Goal: Task Accomplishment & Management: Manage account settings

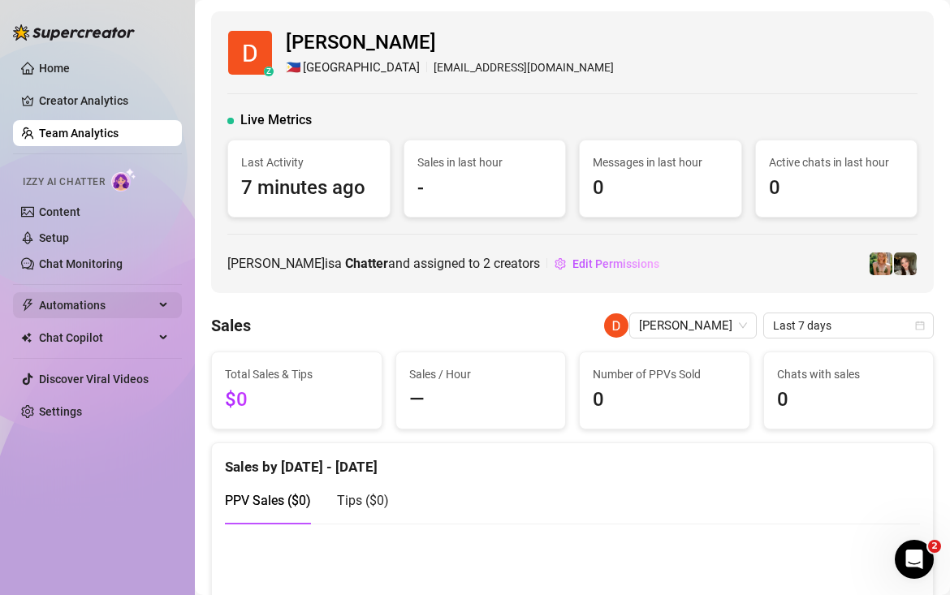
click at [71, 318] on span "Automations" at bounding box center [96, 305] width 115 height 26
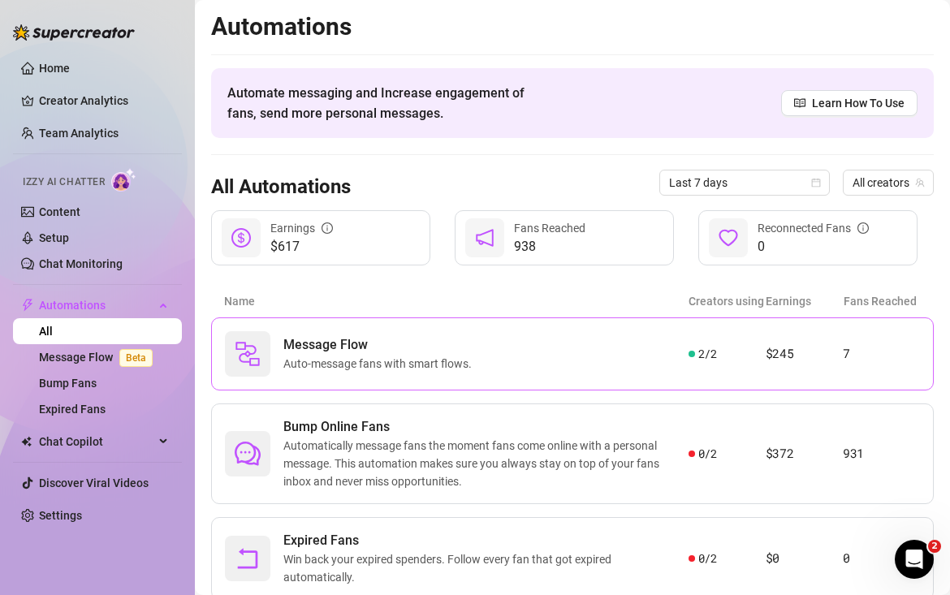
click at [523, 348] on div "Message Flow Auto-message fans with smart flows." at bounding box center [457, 353] width 464 height 45
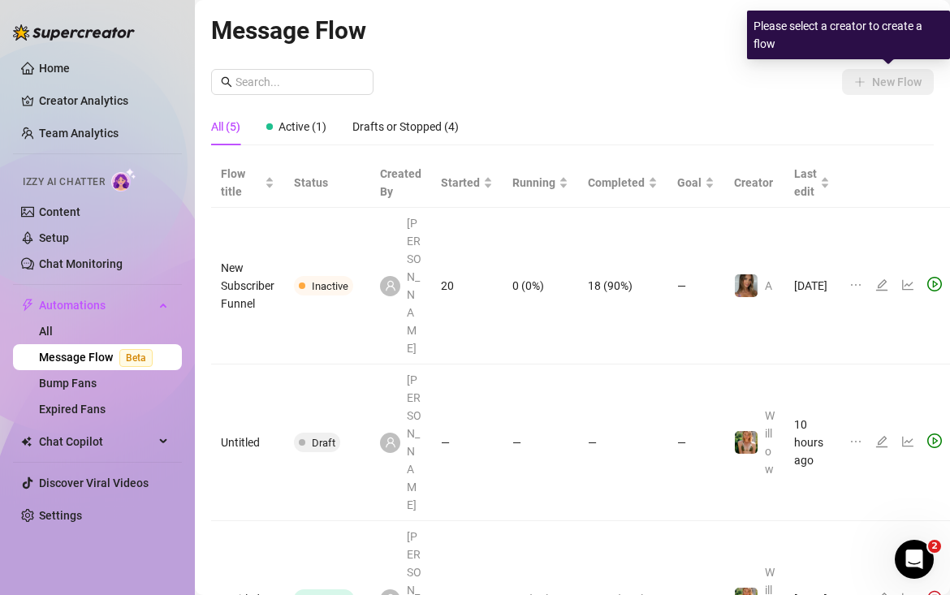
click at [872, 32] on div "Please select a creator to create a flow" at bounding box center [848, 35] width 203 height 49
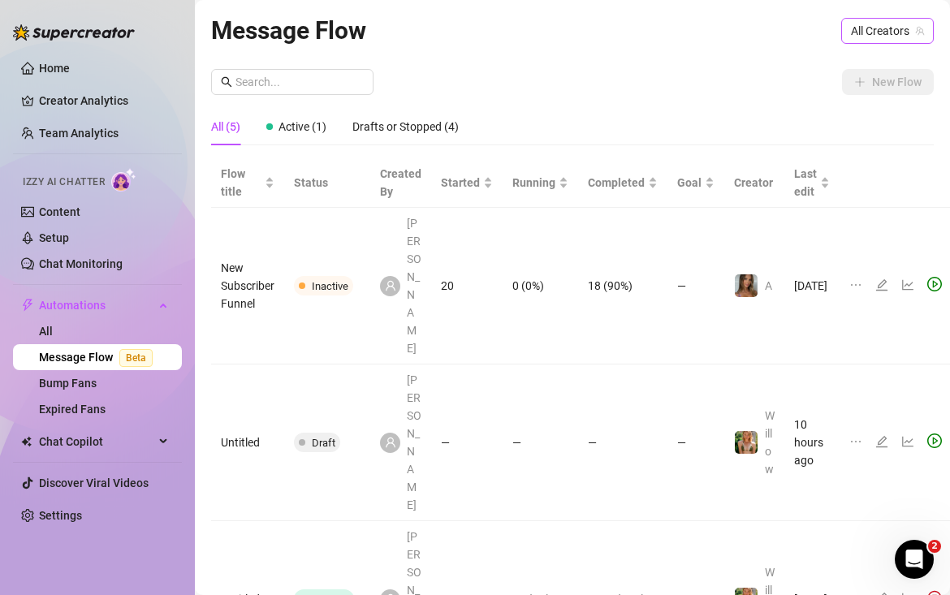
click at [862, 34] on span "All Creators" at bounding box center [887, 31] width 73 height 24
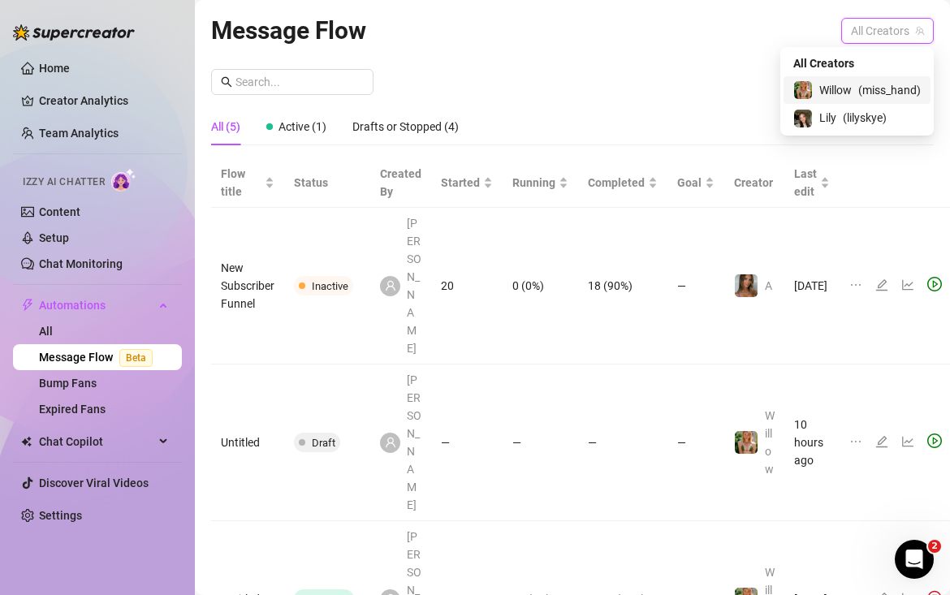
click at [840, 91] on span "Willow" at bounding box center [835, 90] width 32 height 18
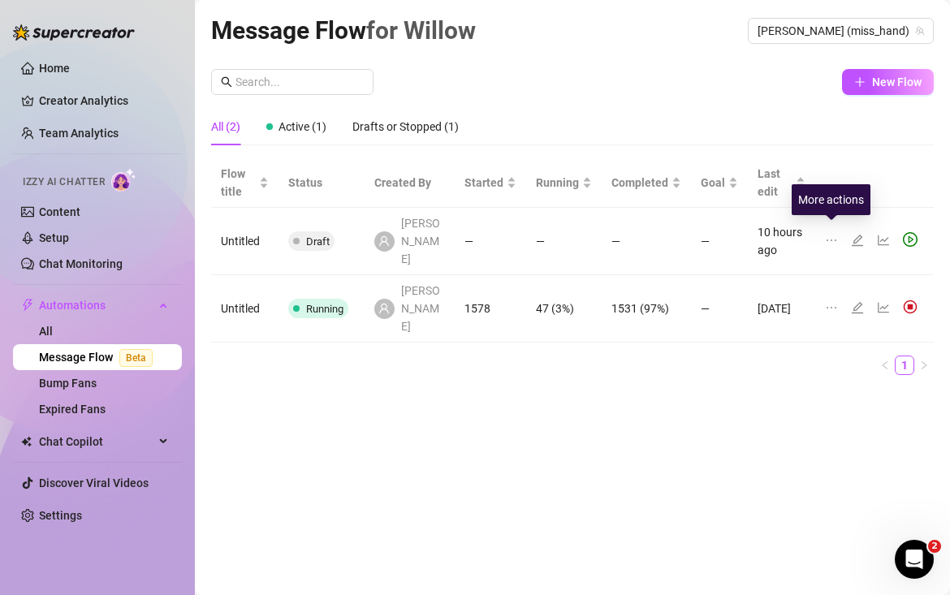
click at [835, 234] on icon "ellipsis" at bounding box center [831, 240] width 13 height 13
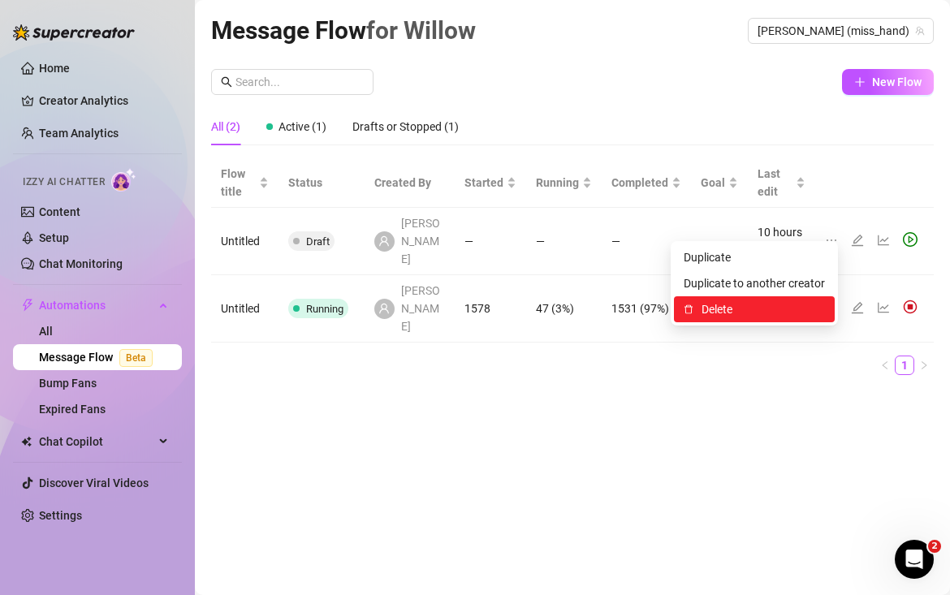
click at [780, 312] on span "Delete" at bounding box center [763, 309] width 123 height 18
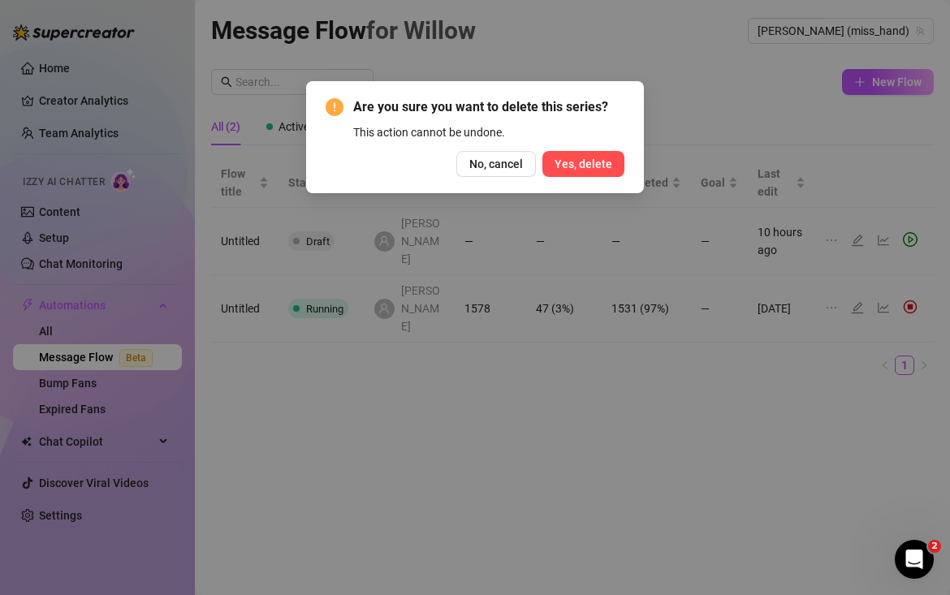
click at [581, 161] on span "Yes, delete" at bounding box center [584, 164] width 58 height 13
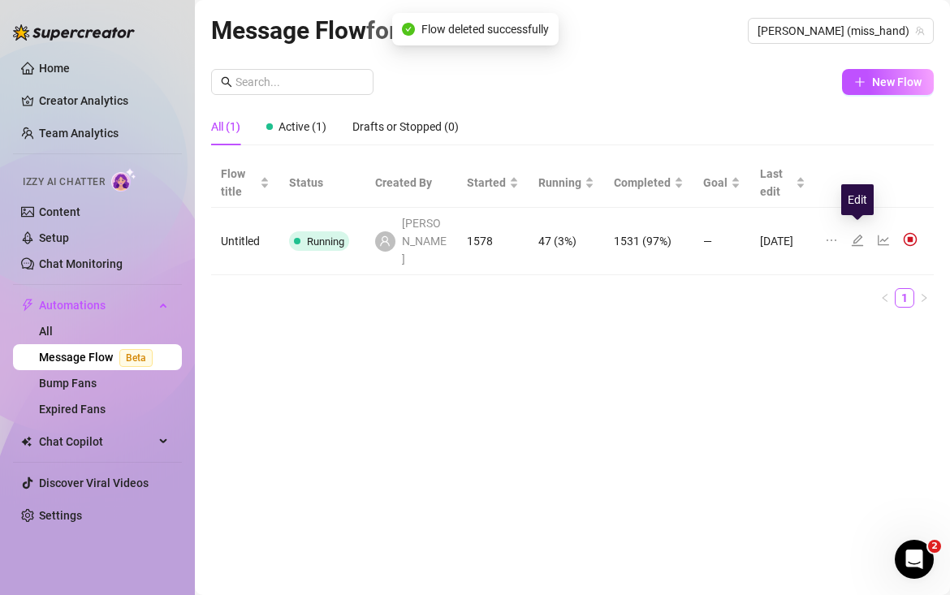
click at [857, 235] on icon "edit" at bounding box center [857, 240] width 11 height 11
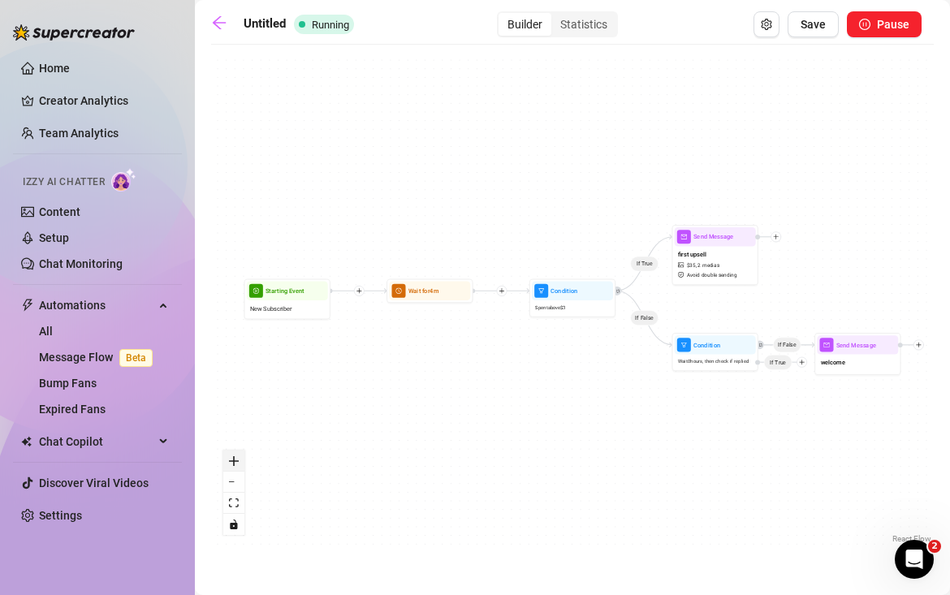
click at [233, 462] on icon "zoom in" at bounding box center [234, 461] width 10 height 10
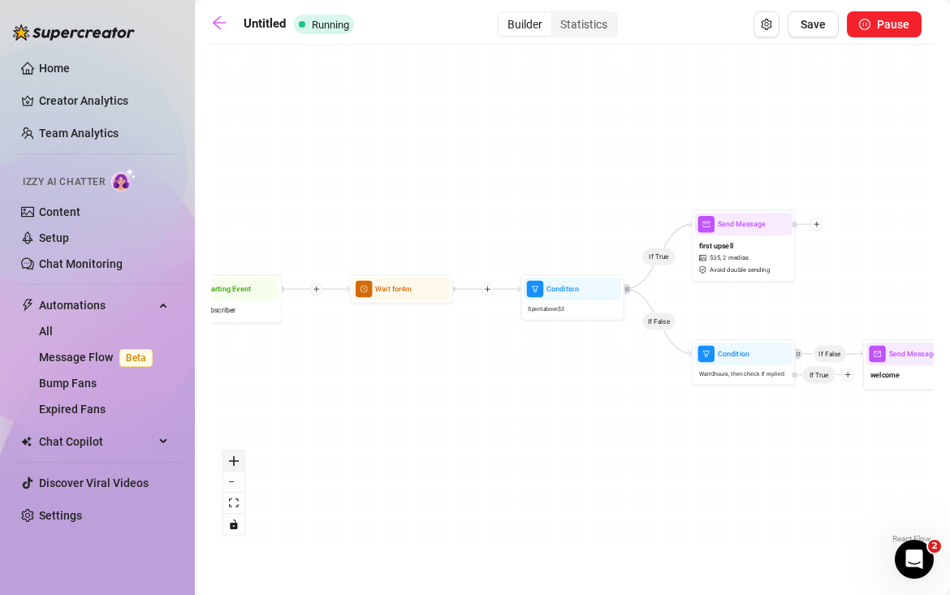
click at [233, 462] on icon "zoom in" at bounding box center [234, 461] width 10 height 10
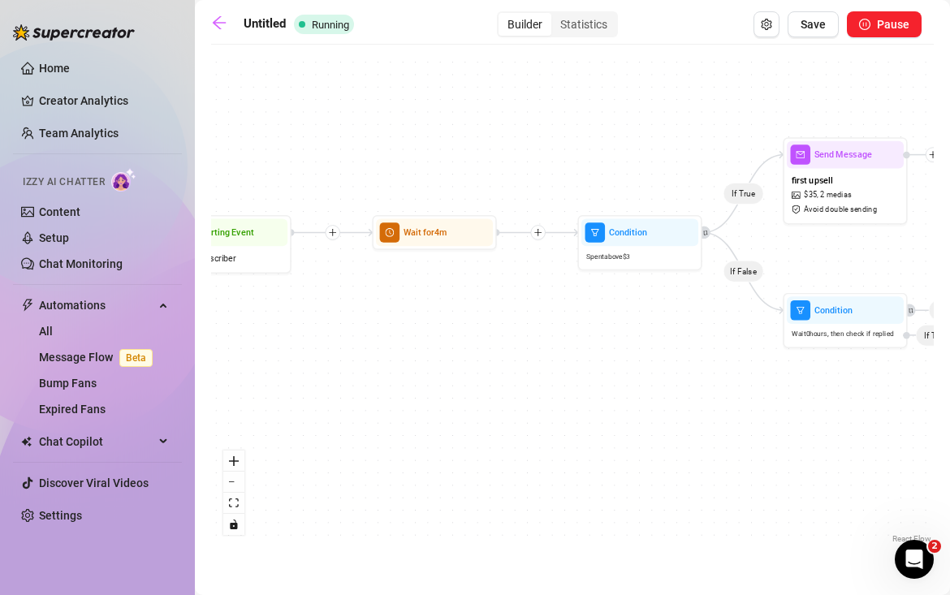
drag, startPoint x: 298, startPoint y: 407, endPoint x: 335, endPoint y: 352, distance: 66.7
click at [336, 352] on div "If True If False If False Send Message welcome Condition Wait 0 hours, then che…" at bounding box center [572, 300] width 723 height 495
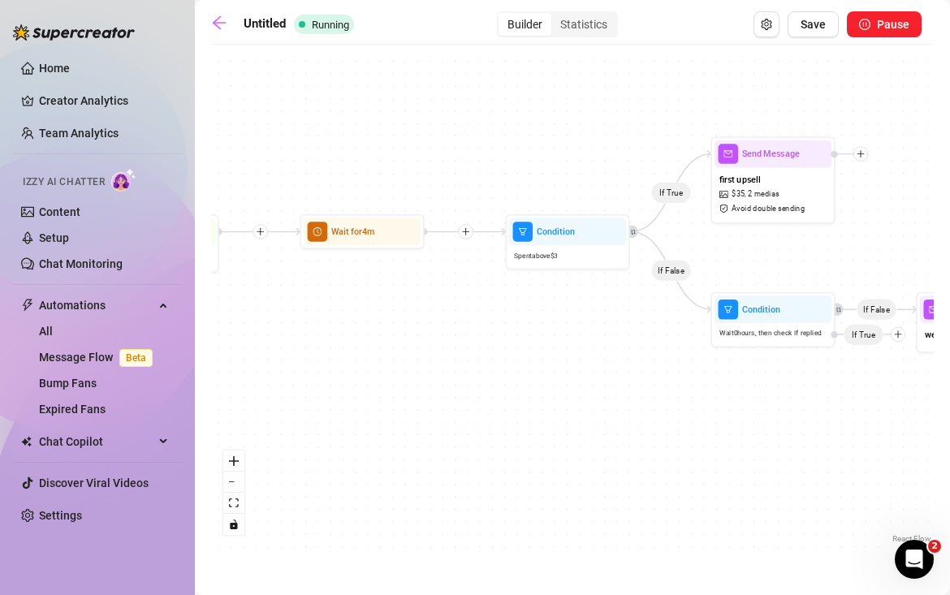
drag, startPoint x: 406, startPoint y: 347, endPoint x: 313, endPoint y: 344, distance: 92.6
click at [313, 344] on div "If True If False If False Send Message welcome Condition Wait 0 hours, then che…" at bounding box center [572, 300] width 723 height 495
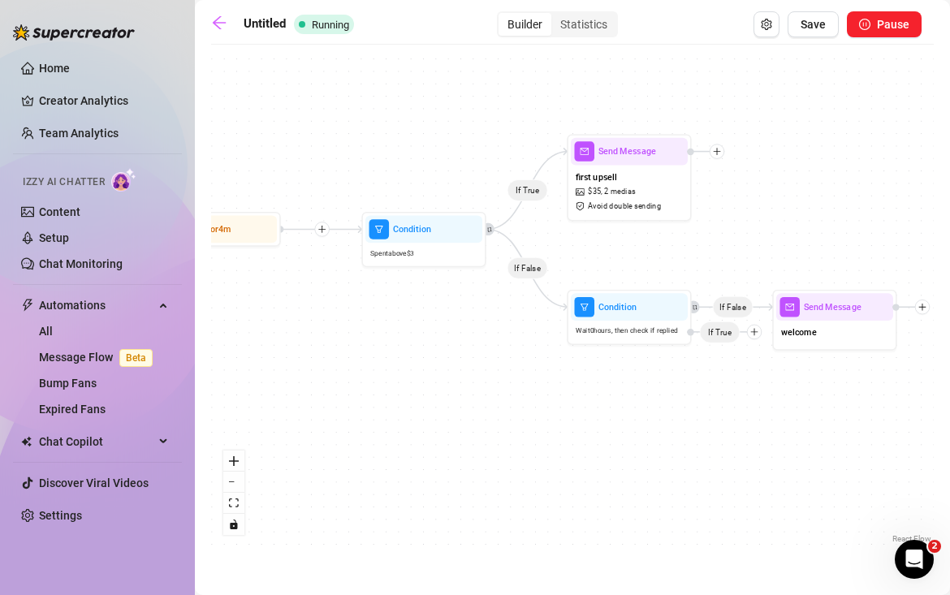
drag, startPoint x: 428, startPoint y: 343, endPoint x: 290, endPoint y: 340, distance: 138.1
click at [290, 340] on div "If True If False If False Send Message welcome Condition Wait 0 hours, then che…" at bounding box center [572, 300] width 723 height 495
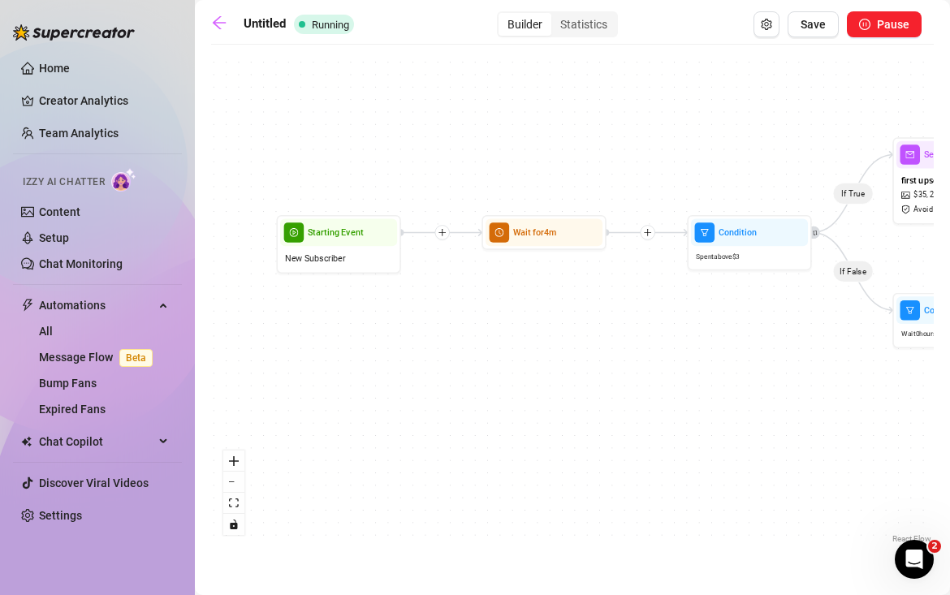
drag, startPoint x: 290, startPoint y: 340, endPoint x: 659, endPoint y: 347, distance: 368.7
click at [659, 347] on div "If True If False If False Send Message welcome Condition Wait 0 hours, then che…" at bounding box center [572, 300] width 723 height 495
